Goal: Check status: Check status

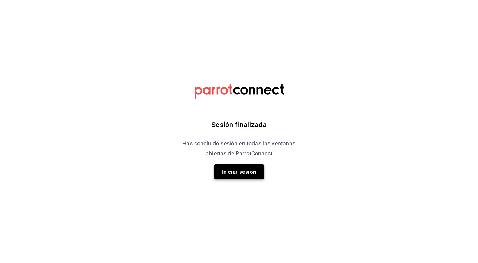
click at [247, 168] on button "Iniciar sesión" at bounding box center [239, 171] width 50 height 15
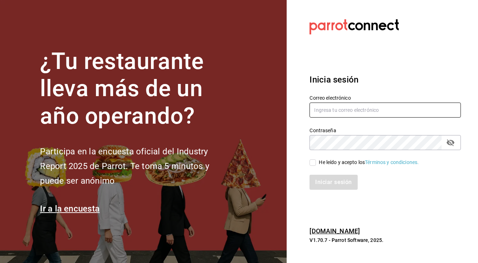
type input "[EMAIL_ADDRESS][DOMAIN_NAME]"
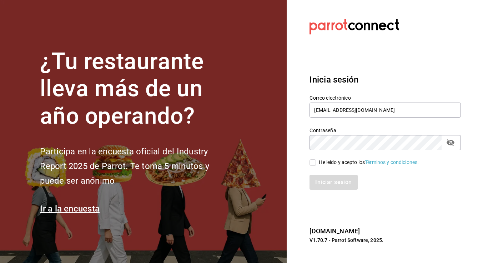
click at [313, 160] on input "He leído y acepto los Términos y condiciones." at bounding box center [312, 162] width 6 height 6
checkbox input "true"
click at [321, 179] on button "Iniciar sesión" at bounding box center [333, 182] width 49 height 15
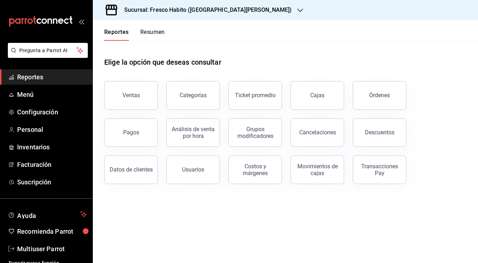
click at [327, 96] on link "Cajas" at bounding box center [318, 95] width 54 height 29
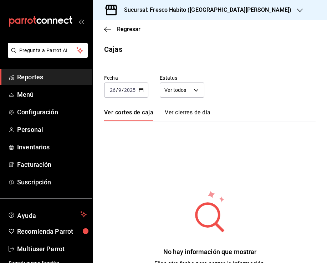
click at [140, 88] on icon "button" at bounding box center [141, 89] width 5 height 5
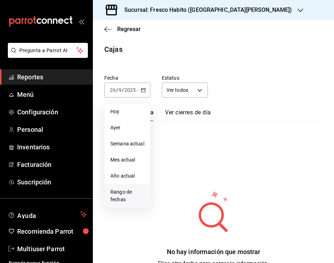
click at [123, 198] on span "Rango de fechas" at bounding box center [127, 195] width 34 height 15
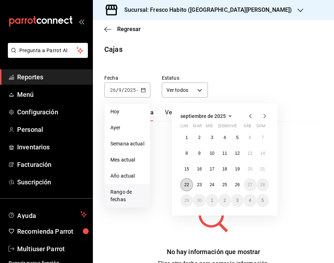
click at [185, 183] on abbr "22" at bounding box center [186, 184] width 5 height 5
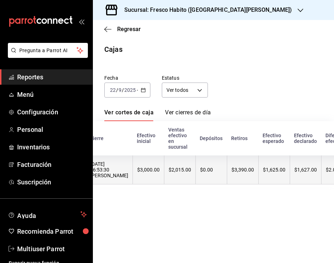
scroll to position [0, 115]
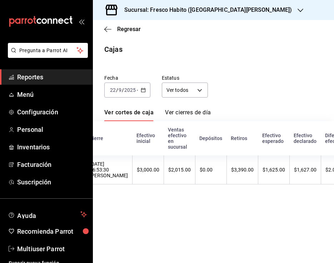
click at [142, 89] on icon "button" at bounding box center [143, 89] width 5 height 5
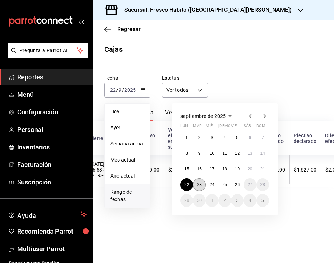
click at [202, 183] on button "23" at bounding box center [199, 184] width 12 height 13
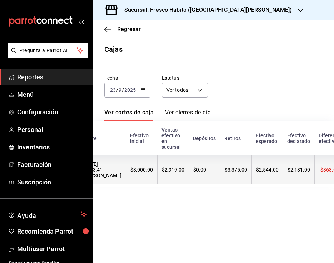
scroll to position [0, 123]
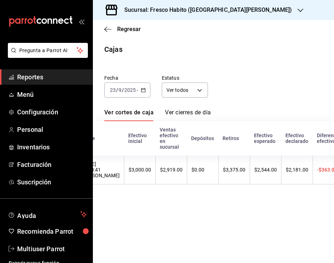
click at [142, 90] on icon "button" at bounding box center [143, 89] width 5 height 5
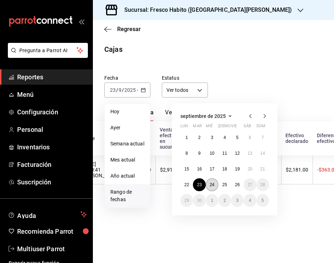
click at [210, 184] on abbr "24" at bounding box center [212, 184] width 5 height 5
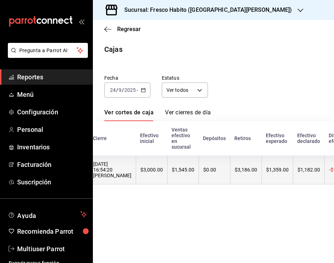
scroll to position [0, 96]
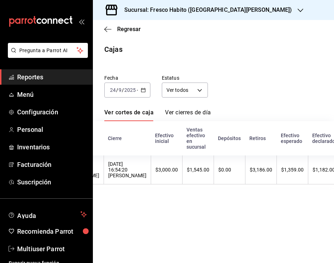
click at [143, 89] on icon "button" at bounding box center [143, 89] width 5 height 5
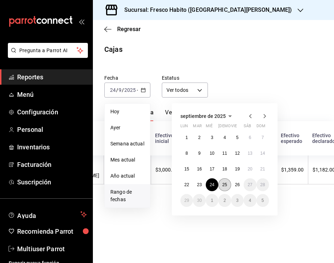
click at [224, 185] on abbr "25" at bounding box center [224, 184] width 5 height 5
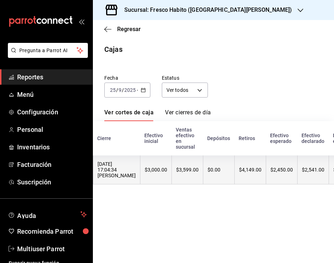
scroll to position [0, 103]
